Goal: Transaction & Acquisition: Download file/media

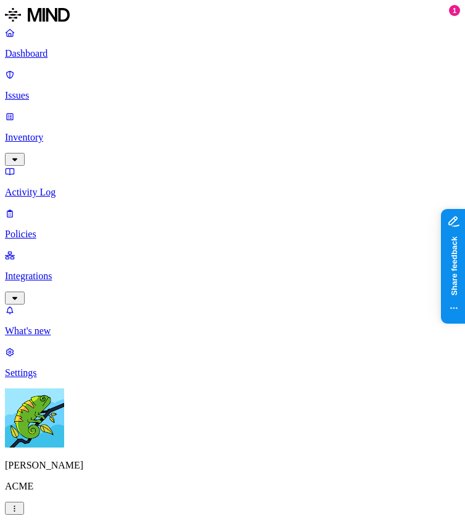
click at [86, 271] on p "Integrations" at bounding box center [232, 276] width 455 height 11
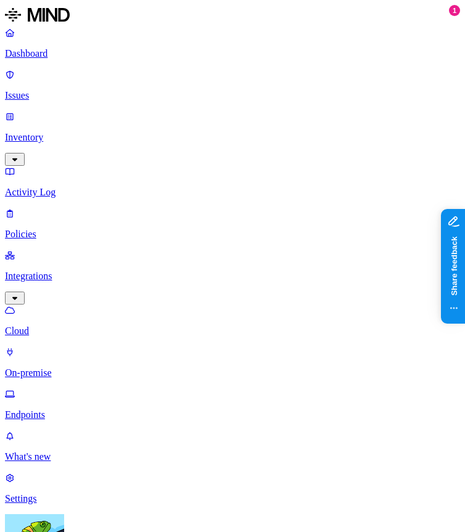
click at [90, 389] on link "Endpoints" at bounding box center [232, 405] width 455 height 32
